Goal: Task Accomplishment & Management: Manage account settings

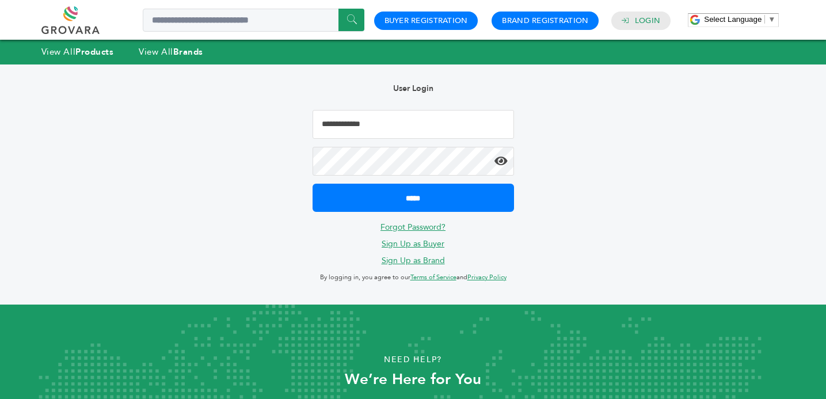
click at [356, 121] on input "Email Address" at bounding box center [412, 124] width 201 height 29
type input "**********"
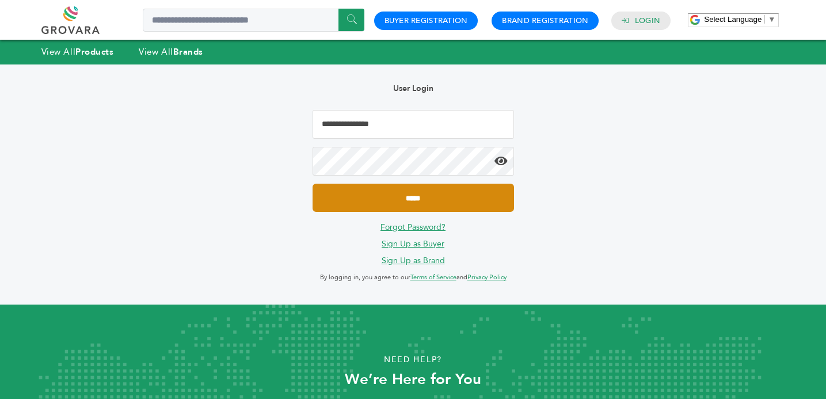
click at [404, 200] on input "*****" at bounding box center [412, 198] width 201 height 28
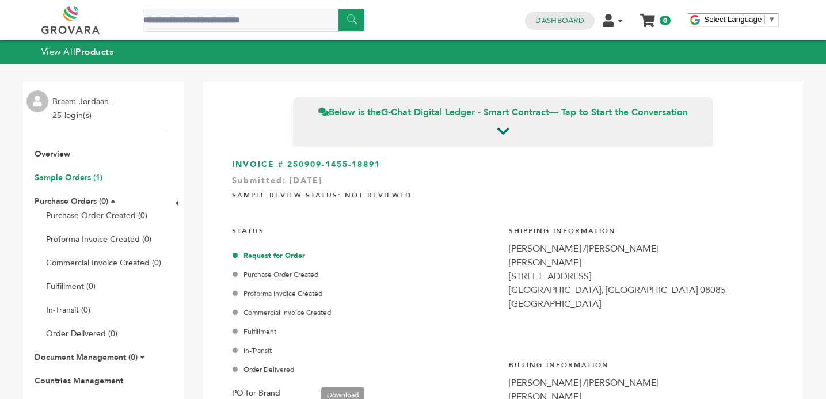
click at [56, 175] on link "Sample Orders (1)" at bounding box center [69, 177] width 68 height 11
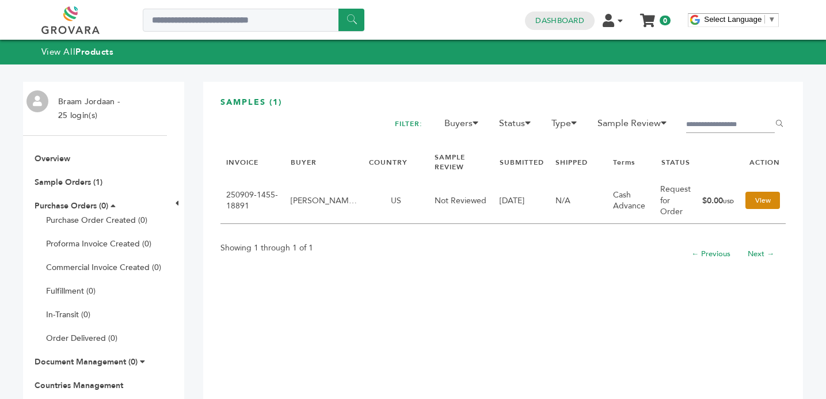
click at [761, 201] on link "View" at bounding box center [762, 200] width 35 height 17
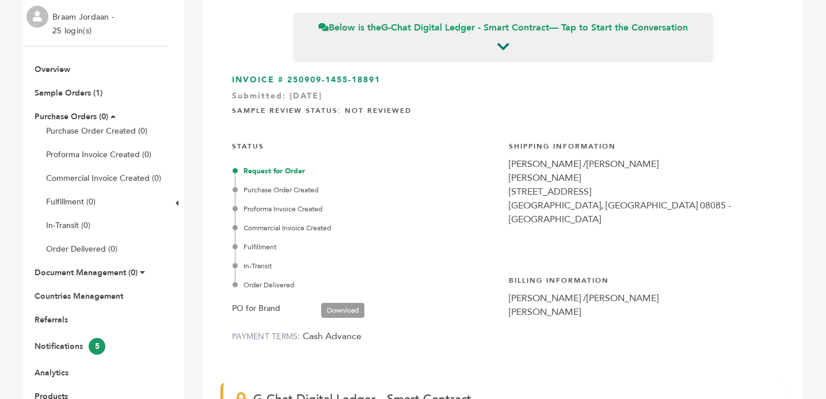
scroll to position [84, 0]
drag, startPoint x: 288, startPoint y: 79, endPoint x: 382, endPoint y: 81, distance: 93.8
click at [382, 81] on h3 "INVOICE # 250909-1455-18891 Submitted: Sep/9/2025" at bounding box center [503, 81] width 542 height 12
copy h3 "250909-1455-18891"
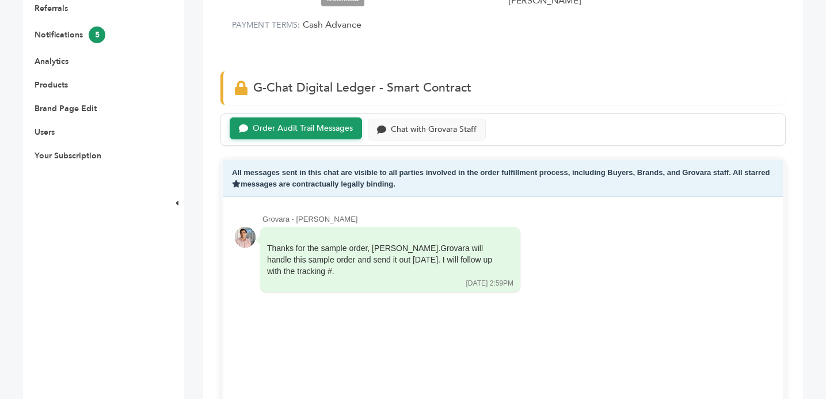
scroll to position [395, 0]
click at [425, 127] on div "Chat with Grovara Staff" at bounding box center [434, 129] width 86 height 10
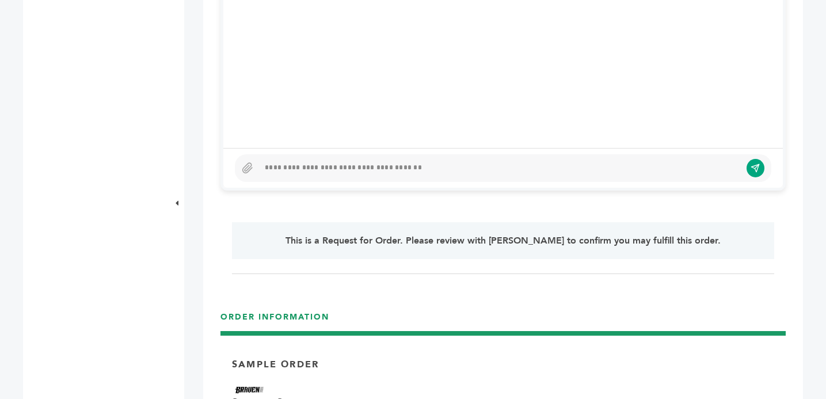
scroll to position [705, 0]
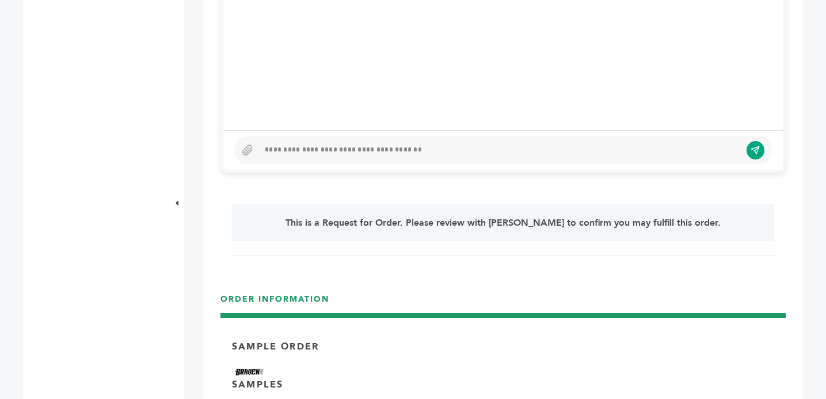
click at [283, 151] on div at bounding box center [500, 150] width 482 height 14
click at [757, 147] on icon "submit" at bounding box center [755, 150] width 10 height 10
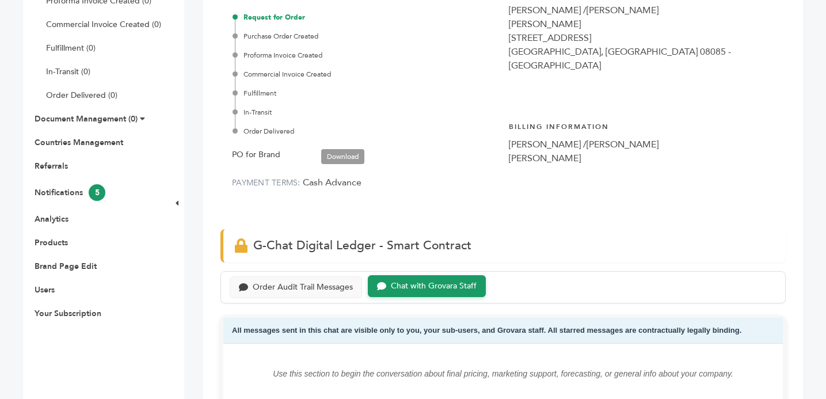
scroll to position [168, 0]
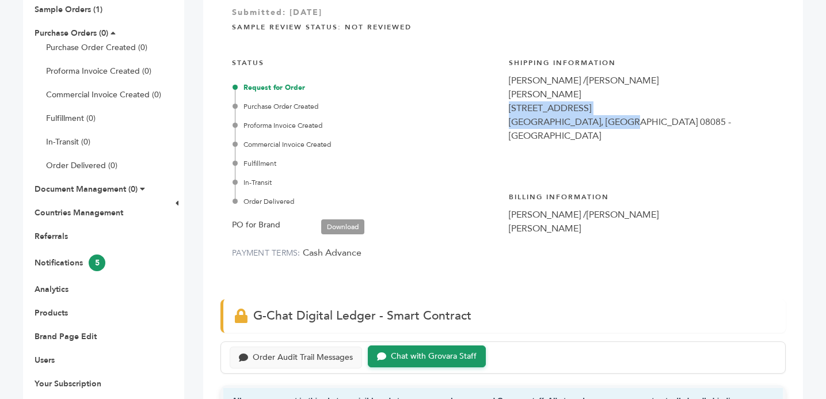
drag, startPoint x: 509, startPoint y: 109, endPoint x: 645, endPoint y: 125, distance: 136.7
click at [645, 125] on div "Shipping Information RASTELLI /STEVE Steve Sidhwa 504 sharptown road SWEDESBORO…" at bounding box center [641, 110] width 265 height 123
copy div "504 sharptown road SWEDESBORO, NJ 08085 - US"
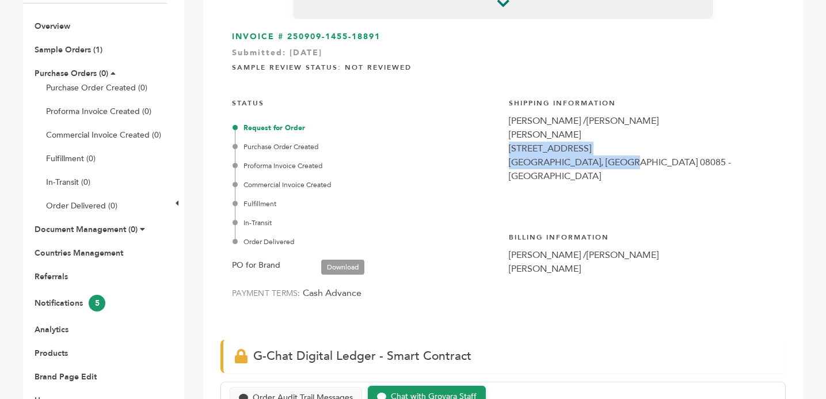
scroll to position [122, 0]
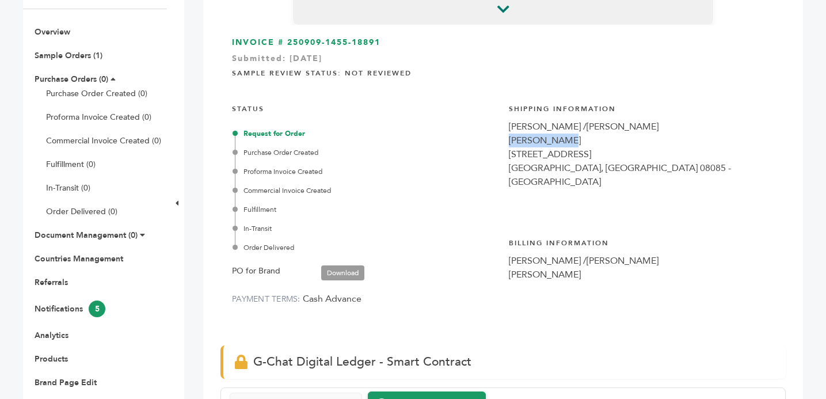
drag, startPoint x: 509, startPoint y: 140, endPoint x: 566, endPoint y: 143, distance: 57.6
click at [566, 143] on div "Steve Sidhwa" at bounding box center [641, 140] width 265 height 14
copy div "Steve Sidhwa"
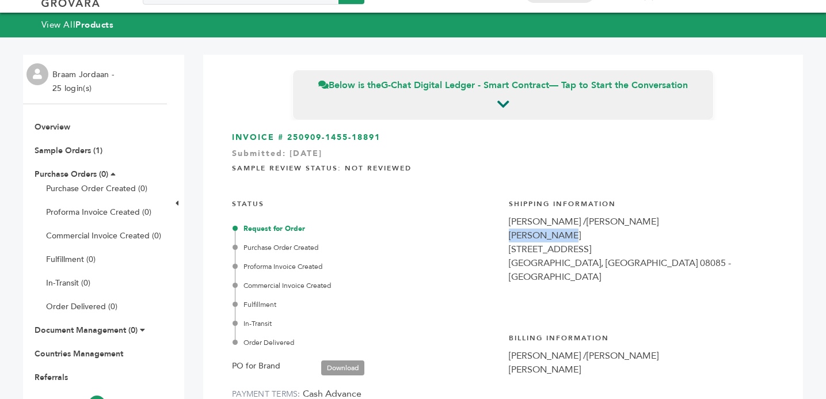
scroll to position [0, 0]
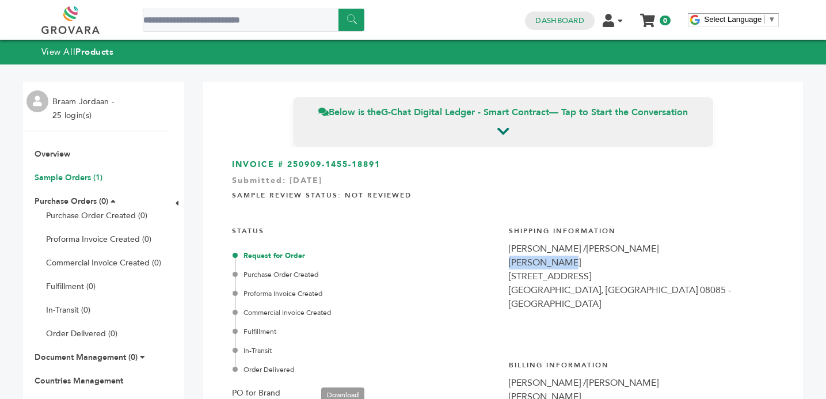
click at [60, 174] on link "Sample Orders (1)" at bounding box center [69, 177] width 68 height 11
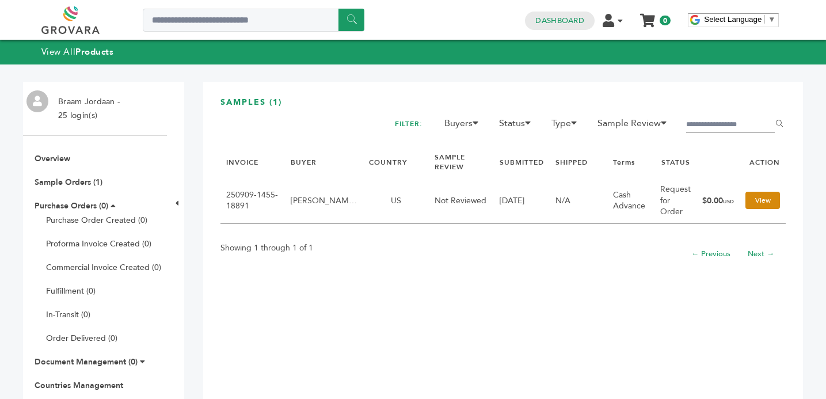
click at [760, 201] on link "View" at bounding box center [762, 200] width 35 height 17
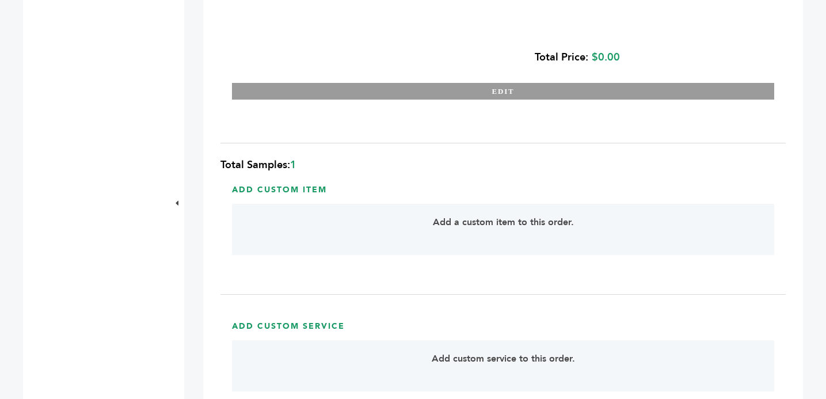
scroll to position [1205, 0]
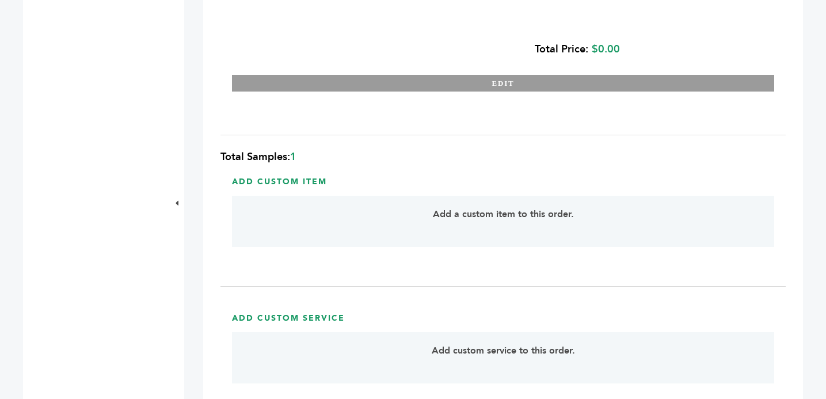
click at [471, 217] on p "Add a custom item to this order." at bounding box center [503, 214] width 499 height 14
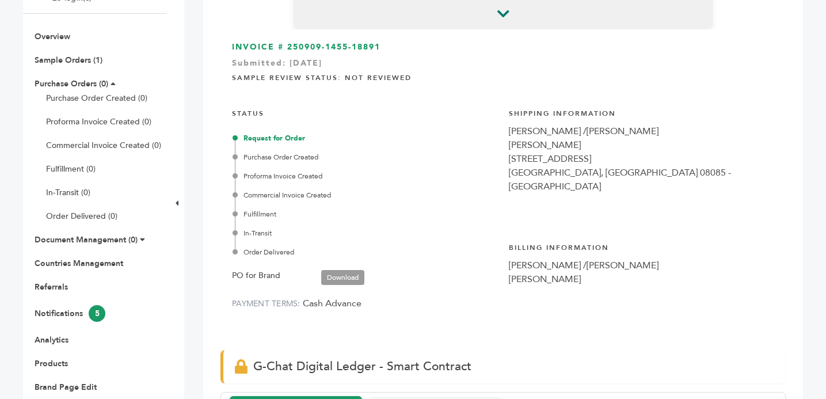
scroll to position [0, 0]
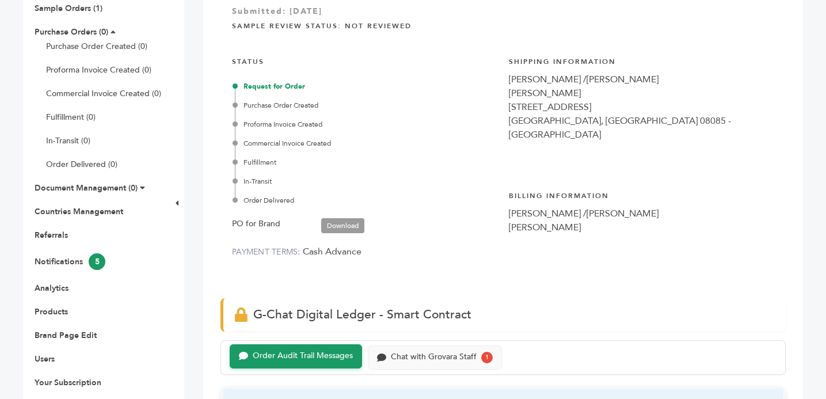
scroll to position [170, 0]
